Goal: Navigation & Orientation: Find specific page/section

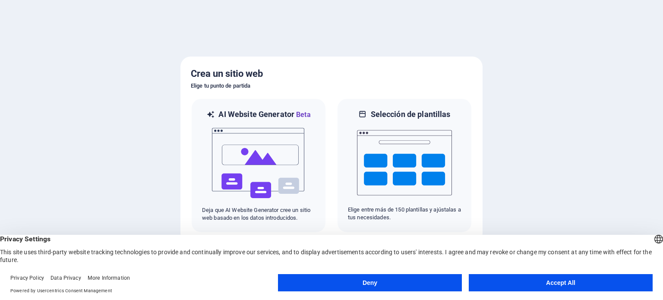
click at [541, 281] on button "Accept All" at bounding box center [561, 282] width 184 height 17
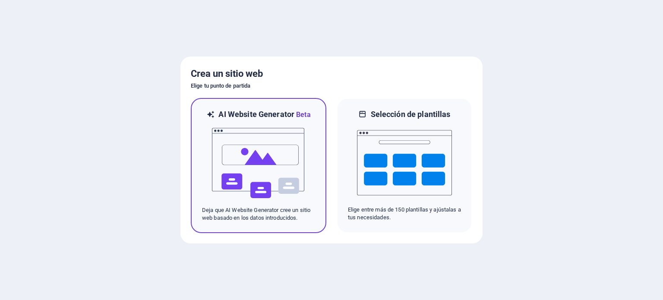
click at [264, 170] on img at bounding box center [258, 163] width 95 height 86
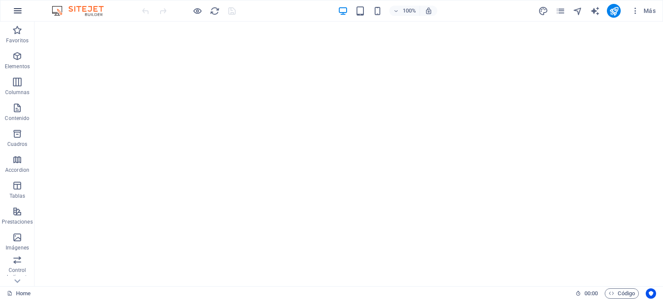
click at [17, 11] on icon "button" at bounding box center [18, 11] width 10 height 10
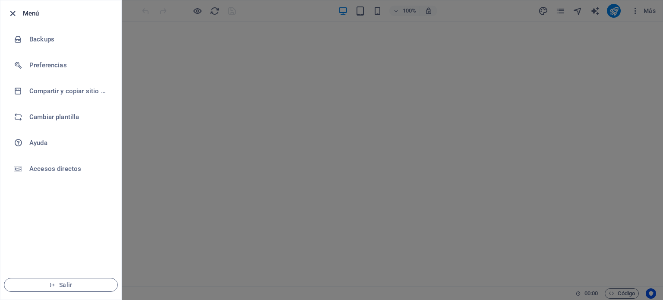
click at [12, 13] on icon "button" at bounding box center [13, 14] width 10 height 10
